Goal: Information Seeking & Learning: Understand process/instructions

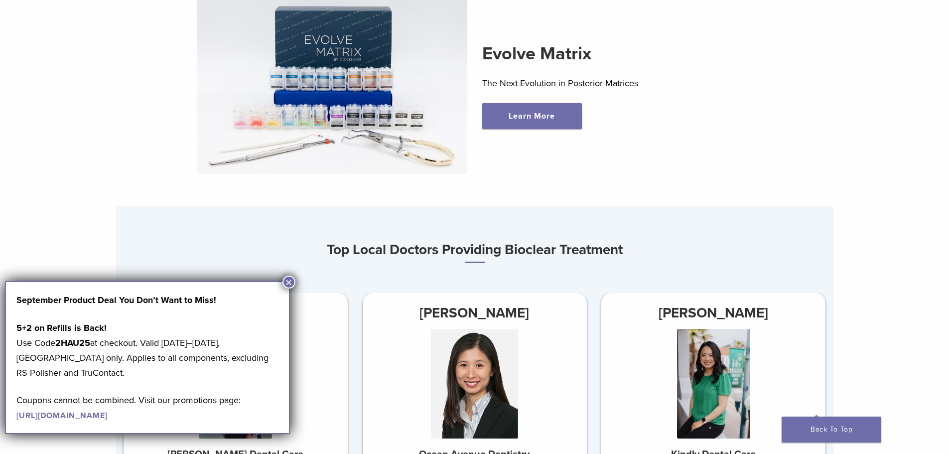
scroll to position [498, 0]
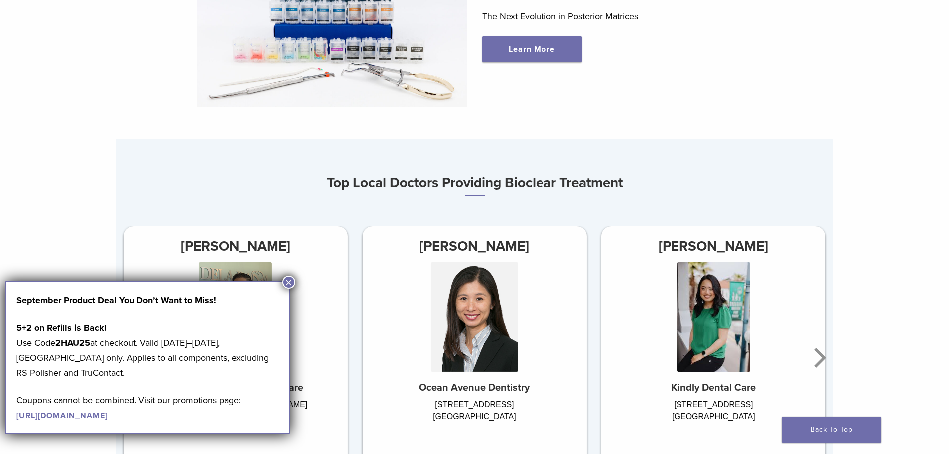
click at [290, 285] on button "×" at bounding box center [289, 282] width 13 height 13
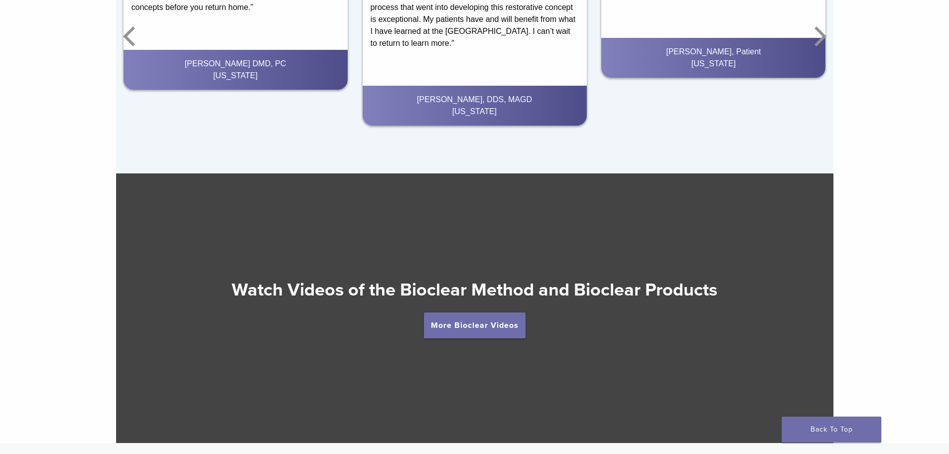
scroll to position [1796, 0]
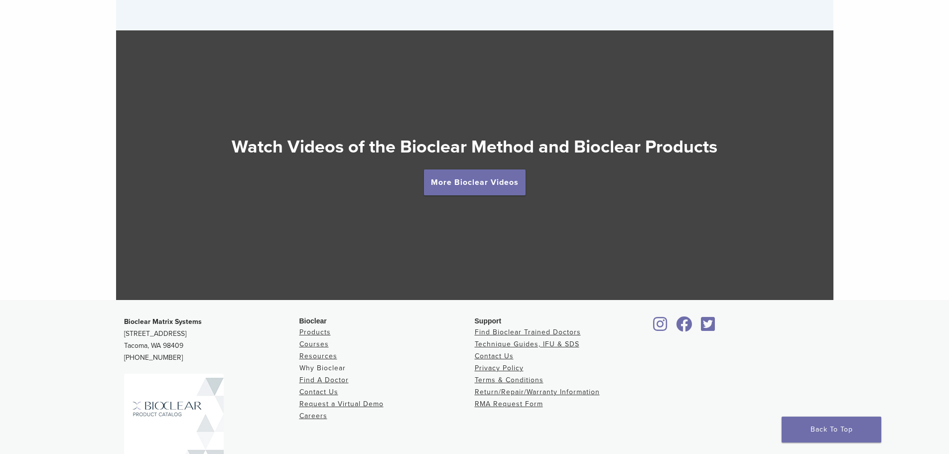
click at [331, 368] on link "Why Bioclear" at bounding box center [323, 368] width 46 height 8
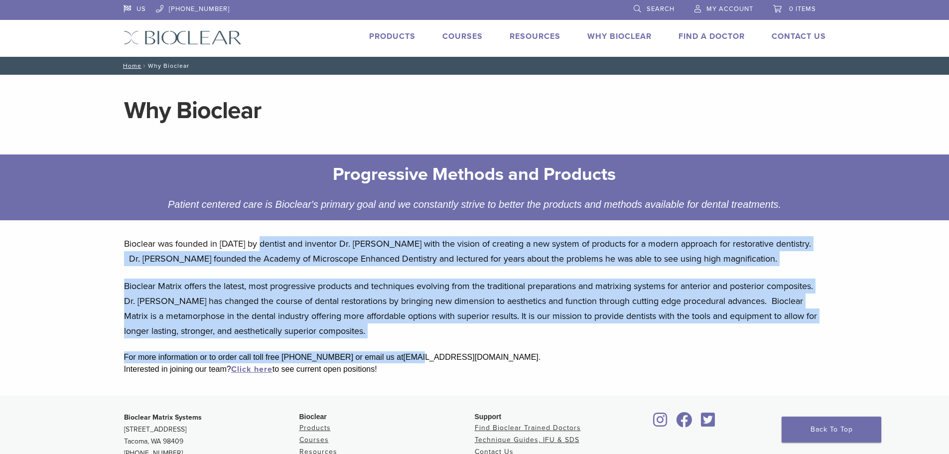
drag, startPoint x: 266, startPoint y: 251, endPoint x: 560, endPoint y: 130, distance: 318.5
click at [415, 334] on div "Bioclear was founded in 2007 by dentist and inventor Dr. David Clark with the v…" at bounding box center [475, 311] width 718 height 167
click at [599, 35] on link "Why Bioclear" at bounding box center [620, 36] width 64 height 10
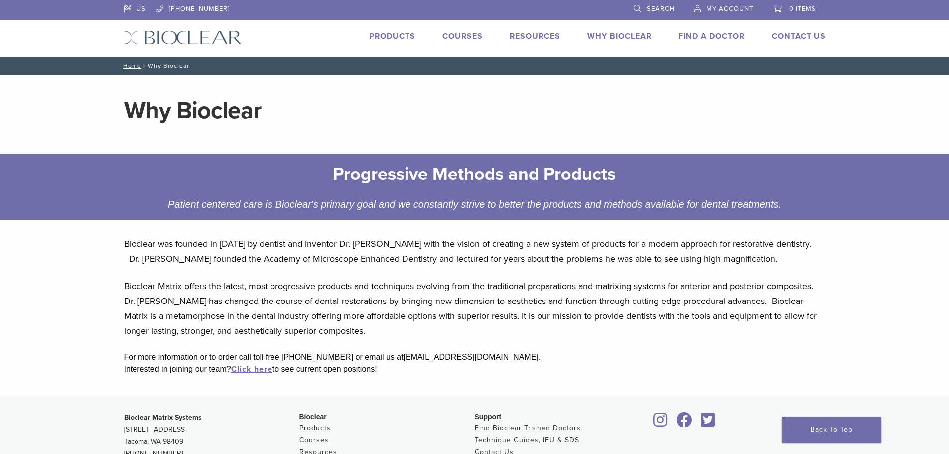
click at [614, 36] on link "Why Bioclear" at bounding box center [620, 36] width 64 height 10
click at [529, 49] on link "Technique Guides, IFU, & SDS" at bounding box center [578, 53] width 133 height 22
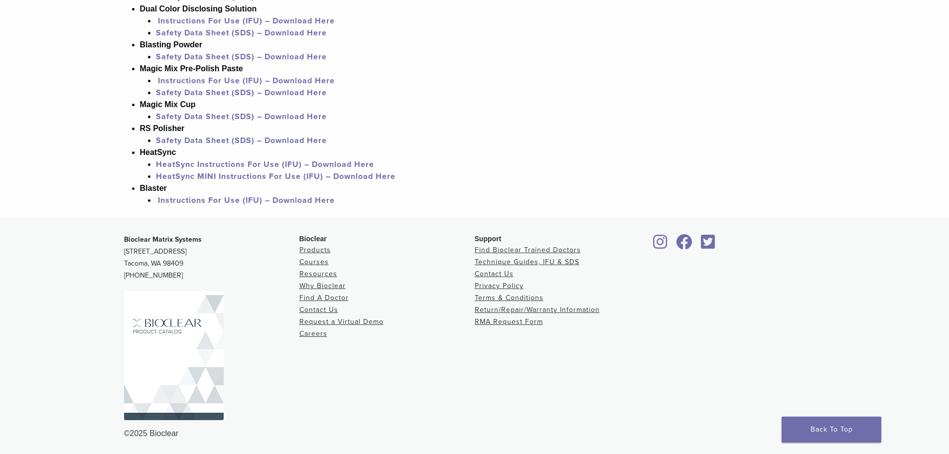
scroll to position [967, 0]
